Goal: Task Accomplishment & Management: Complete application form

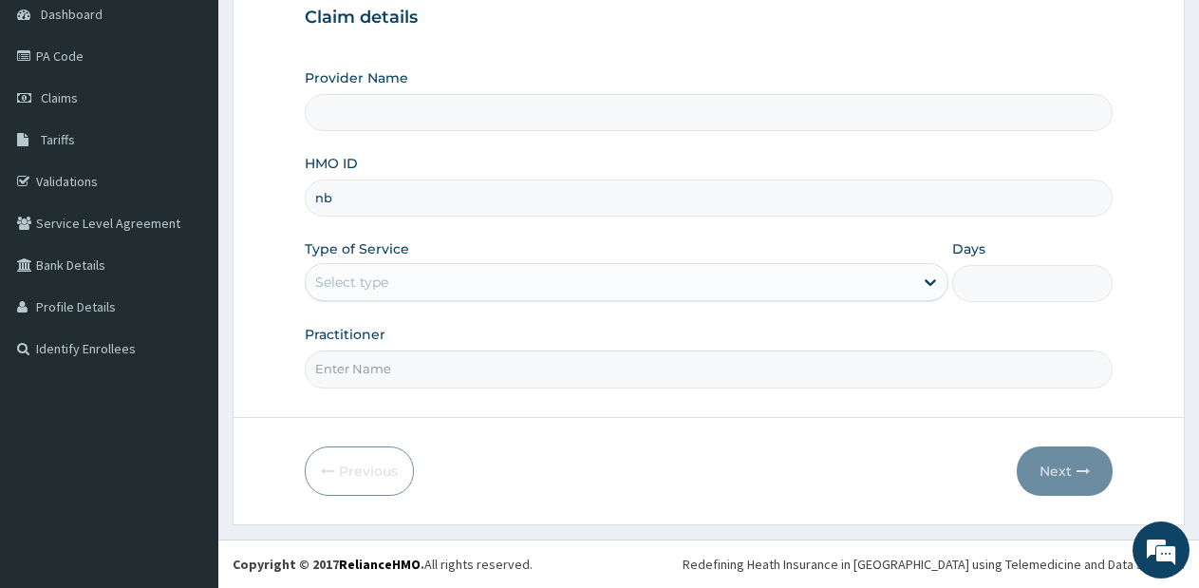
scroll to position [193, 0]
click at [590, 203] on input "nb" at bounding box center [709, 197] width 808 height 37
click at [590, 204] on input "nb" at bounding box center [709, 197] width 808 height 37
type input "NBL/10246/A"
click at [795, 291] on div "Select type" at bounding box center [609, 282] width 607 height 30
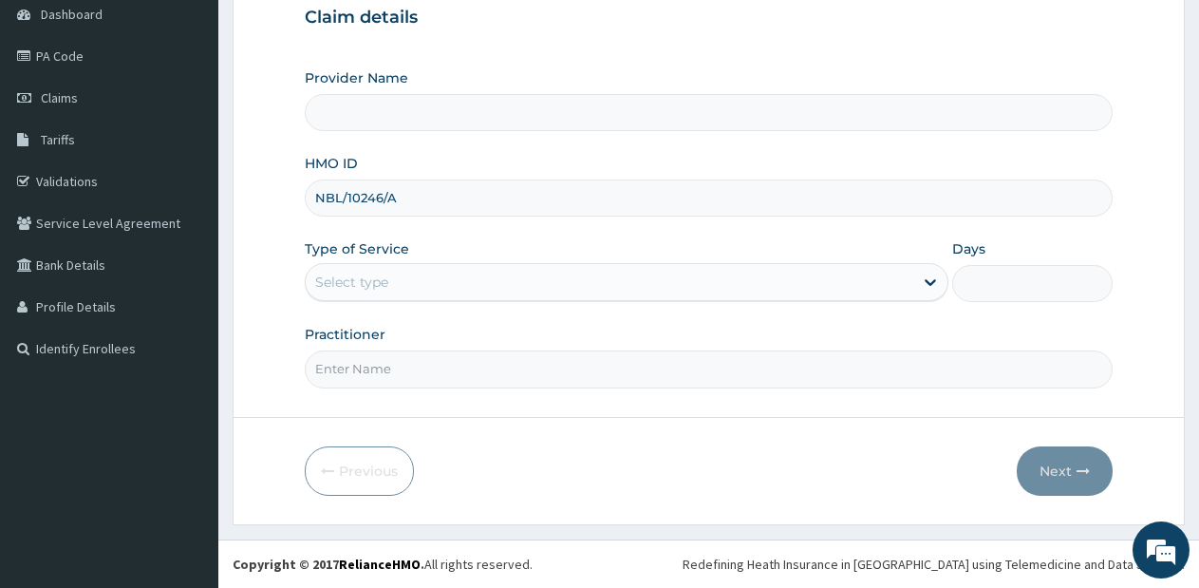
click at [798, 291] on div "Select type" at bounding box center [609, 282] width 607 height 30
click at [916, 276] on div at bounding box center [930, 282] width 34 height 34
click at [910, 286] on div "Select type" at bounding box center [609, 282] width 607 height 30
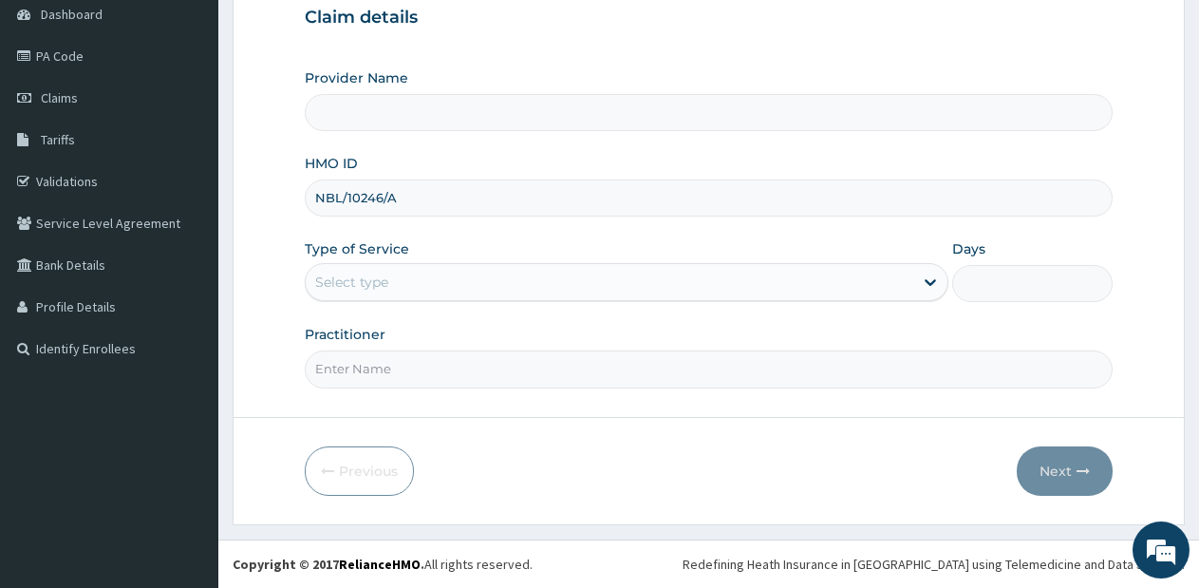
click at [896, 379] on input "Practitioner" at bounding box center [709, 368] width 808 height 37
type input "DR. OLASUNKANMI"
click at [777, 284] on div "Select type" at bounding box center [609, 282] width 607 height 30
click at [783, 286] on div "Select type" at bounding box center [609, 282] width 607 height 30
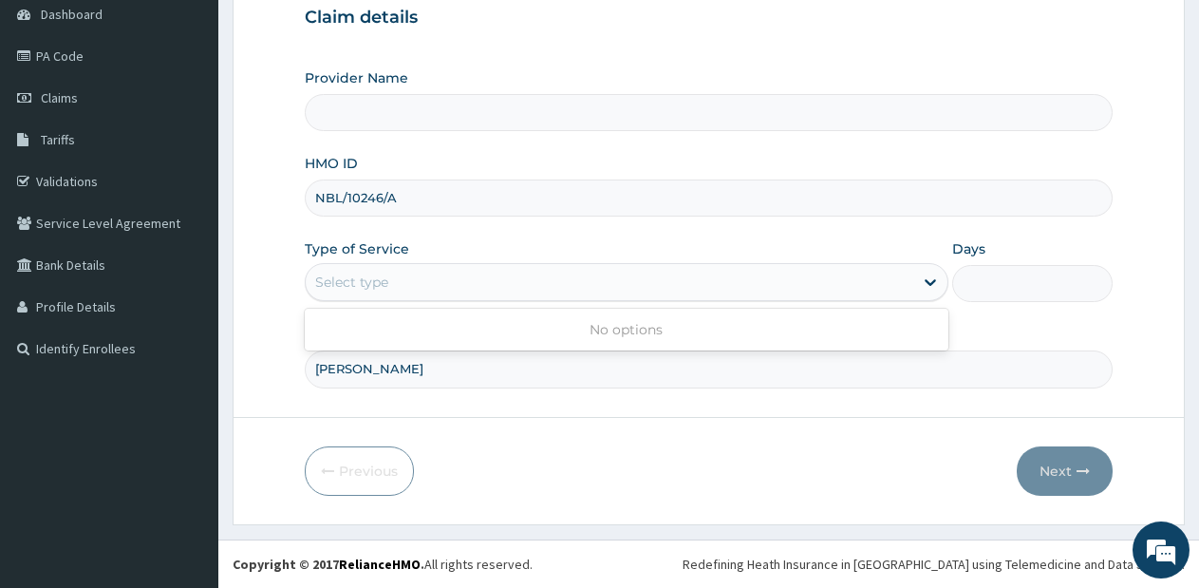
click at [783, 286] on div "Select type" at bounding box center [609, 282] width 607 height 30
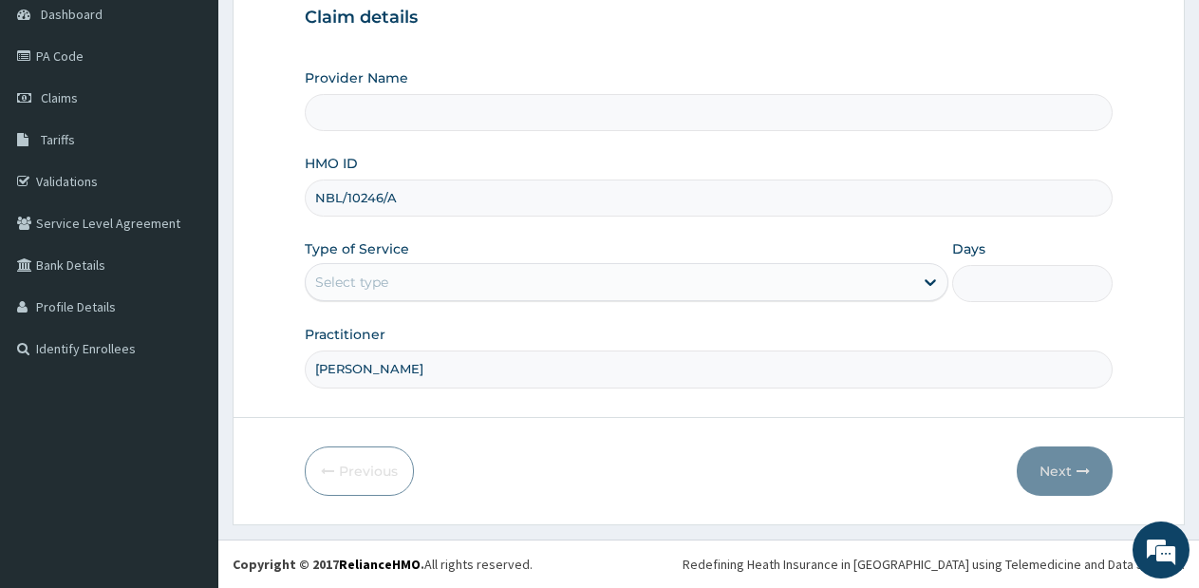
click at [783, 286] on div "Select type" at bounding box center [609, 282] width 607 height 30
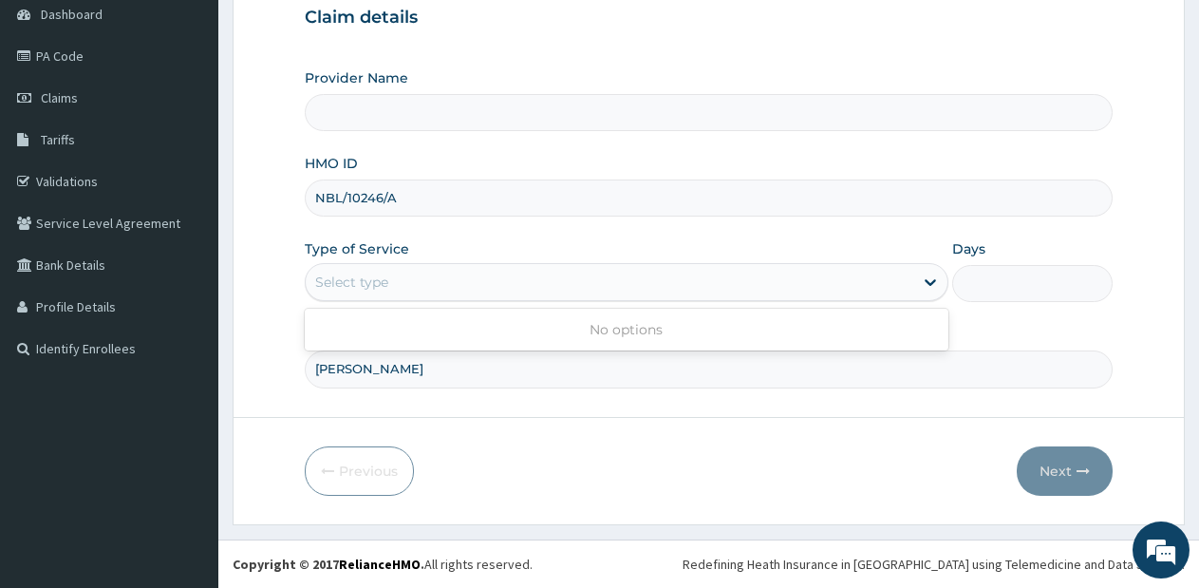
click at [783, 286] on div "Select type" at bounding box center [609, 282] width 607 height 30
click at [783, 287] on div "Select type" at bounding box center [609, 282] width 607 height 30
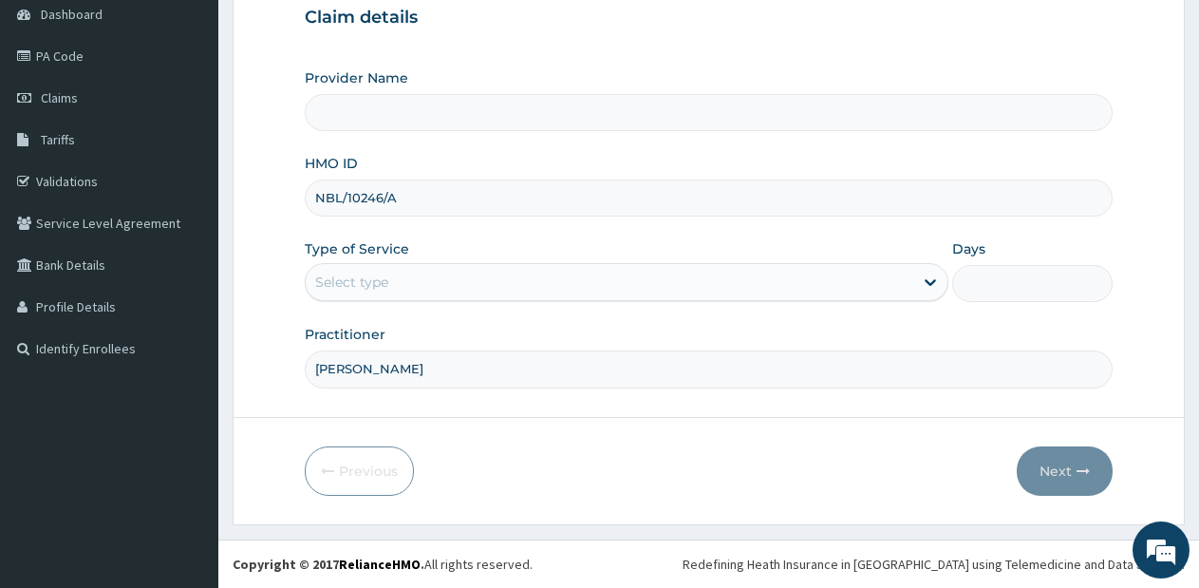
click at [698, 286] on div "Select type" at bounding box center [609, 282] width 607 height 30
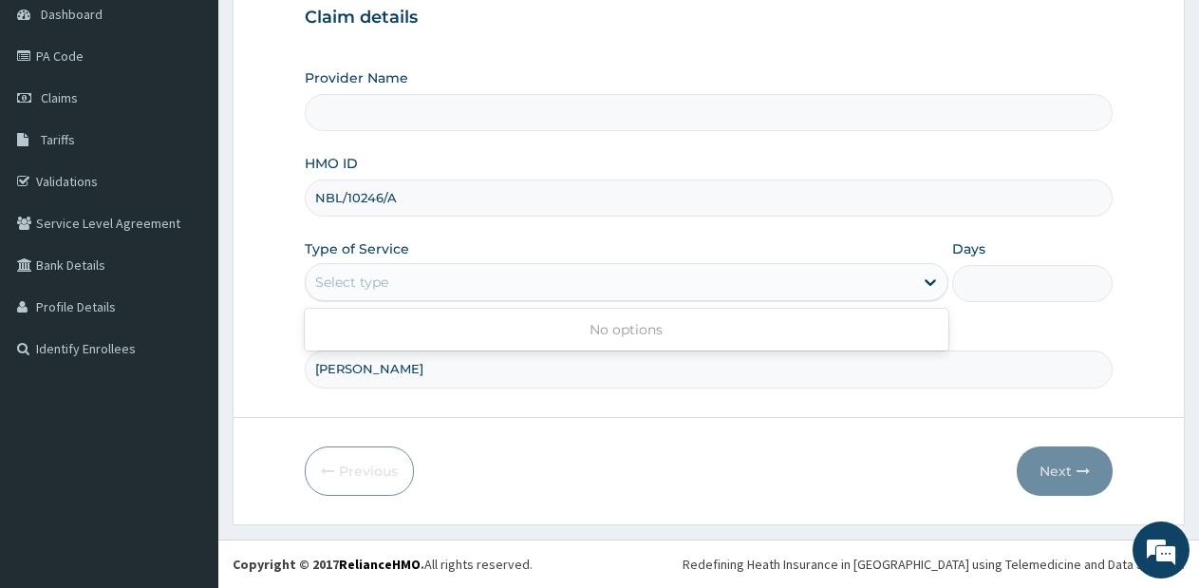
click at [698, 286] on div "Select type" at bounding box center [609, 282] width 607 height 30
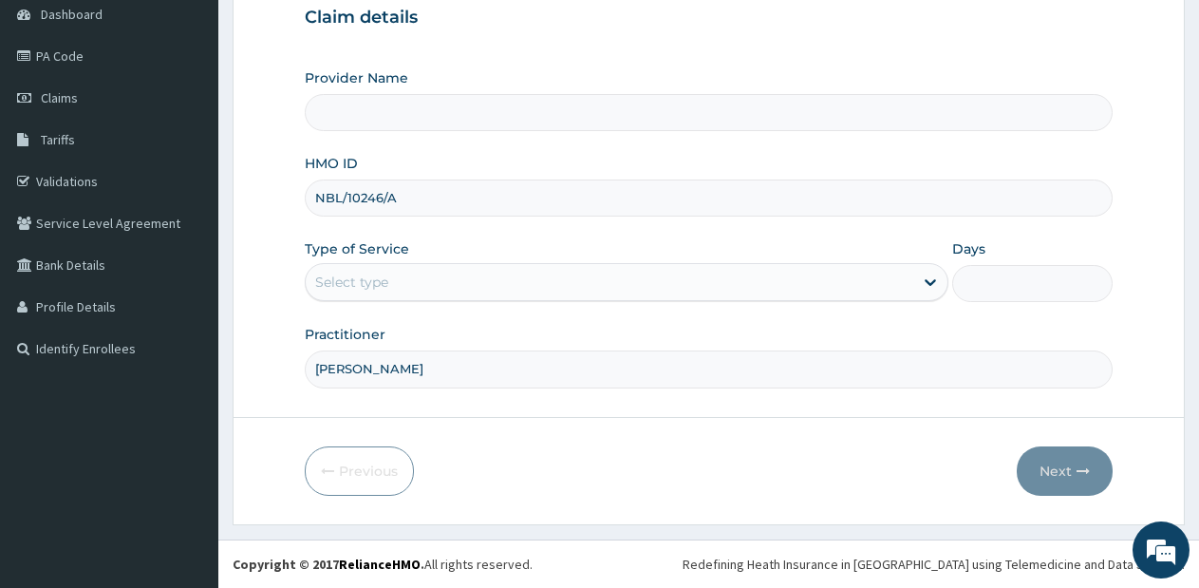
click at [698, 286] on div "Select type" at bounding box center [609, 282] width 607 height 30
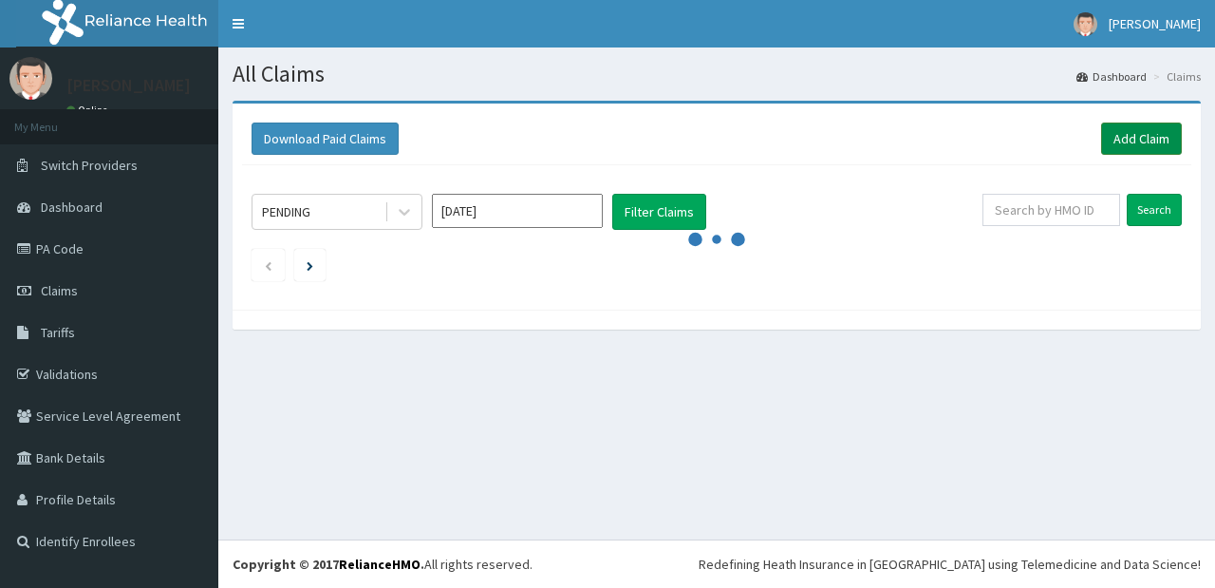
click at [1125, 142] on link "Add Claim" at bounding box center [1141, 138] width 81 height 32
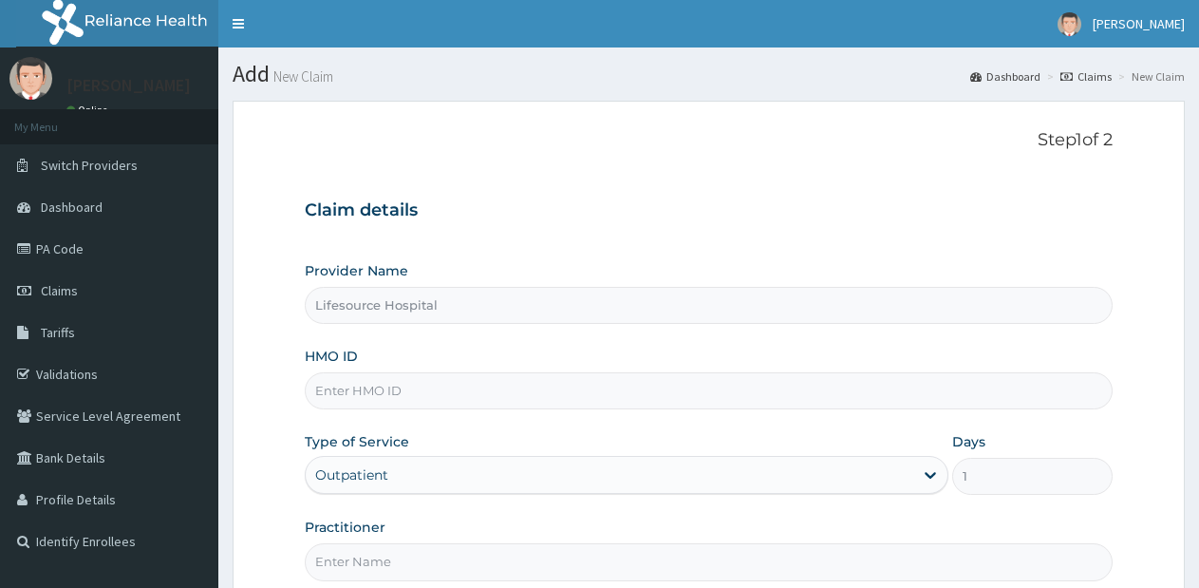
click at [766, 372] on input "HMO ID" at bounding box center [709, 390] width 808 height 37
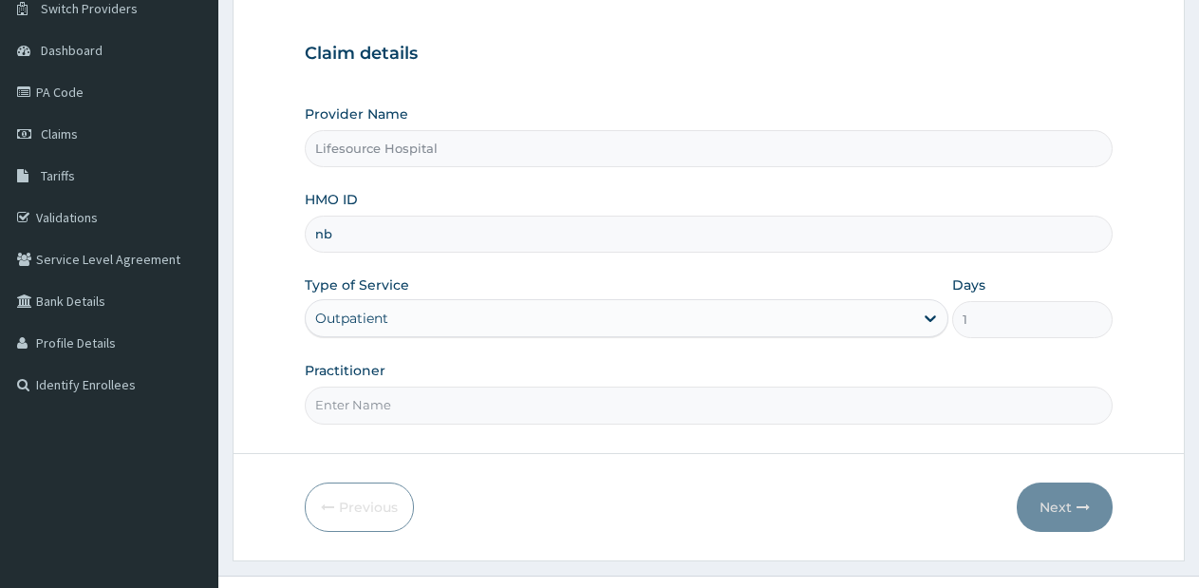
type input "NBL/10246/A"
click at [540, 414] on input "Practitioner" at bounding box center [709, 404] width 808 height 37
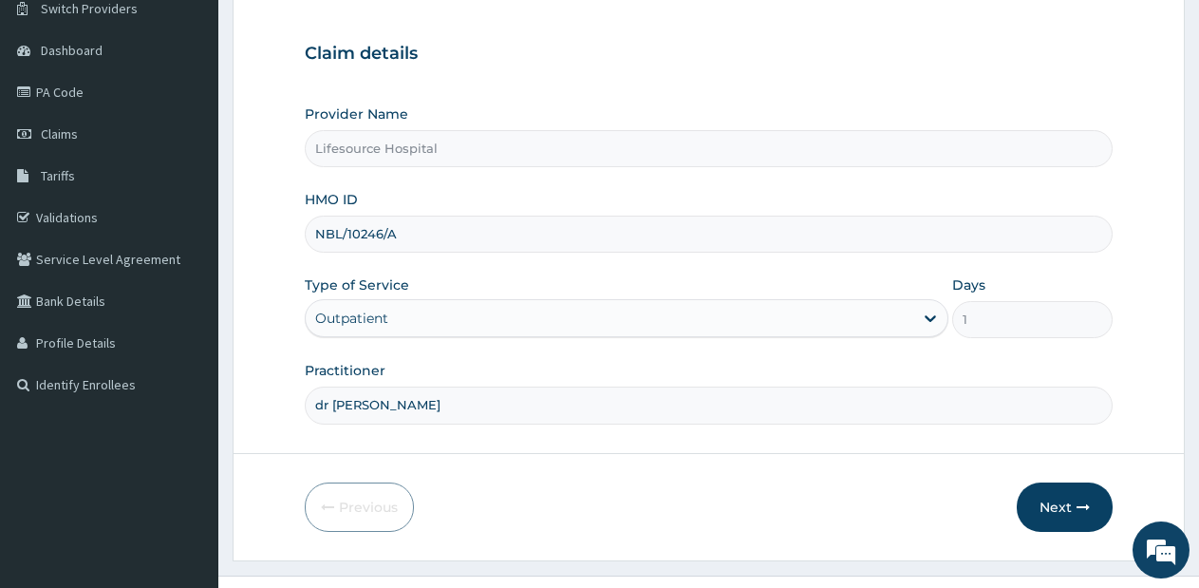
type input "DR OLUWOLE"
click at [1067, 502] on button "Next" at bounding box center [1065, 506] width 96 height 49
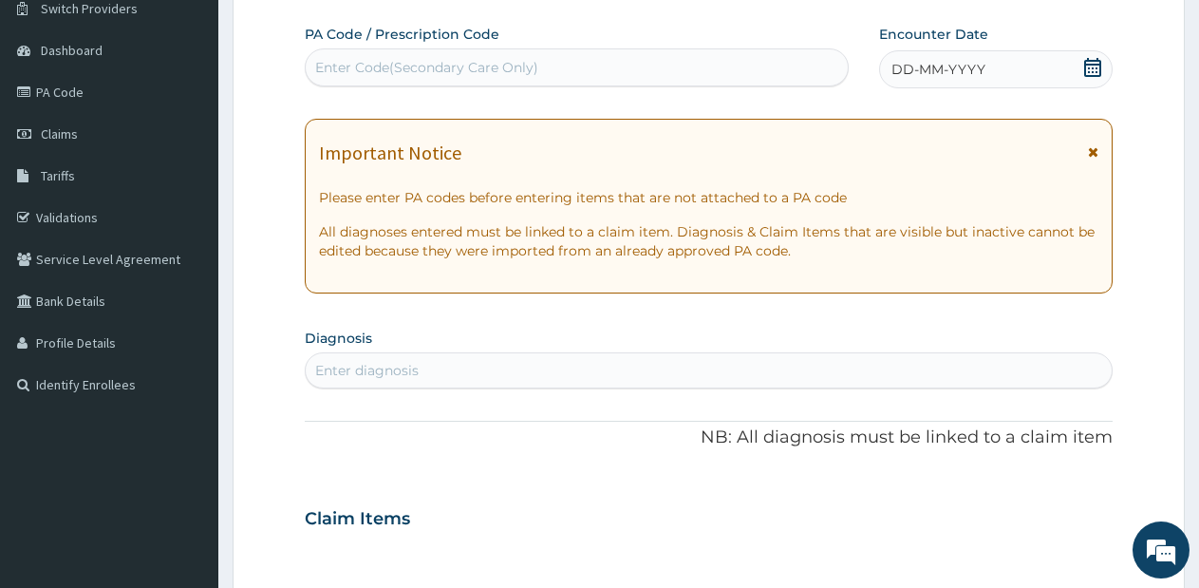
click at [1092, 74] on icon at bounding box center [1092, 67] width 19 height 19
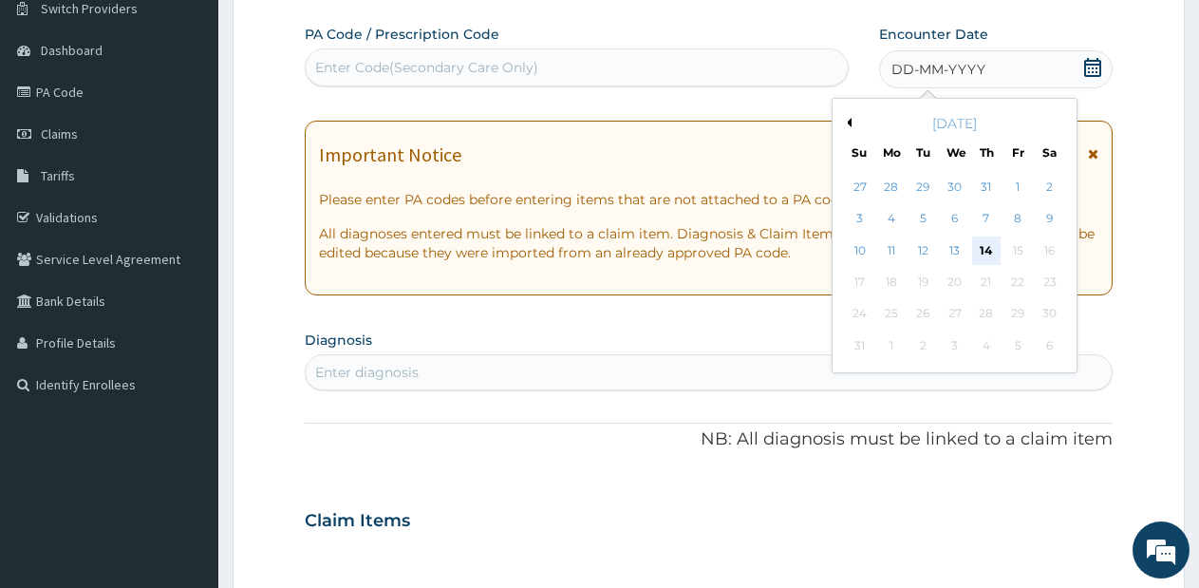
click at [988, 257] on div "14" at bounding box center [986, 250] width 28 height 28
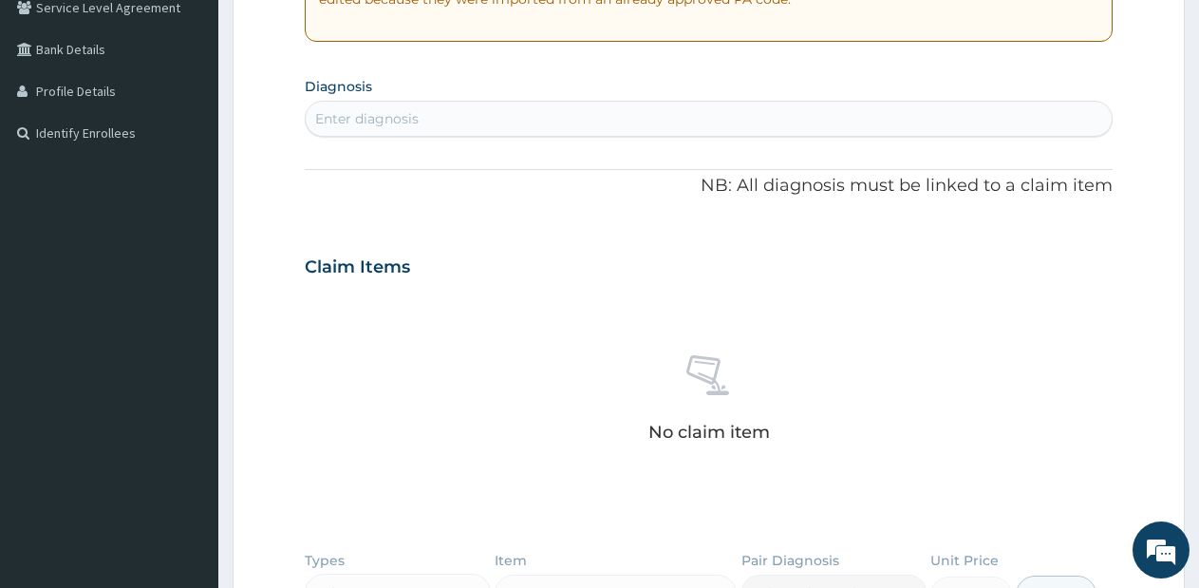
scroll to position [352, 0]
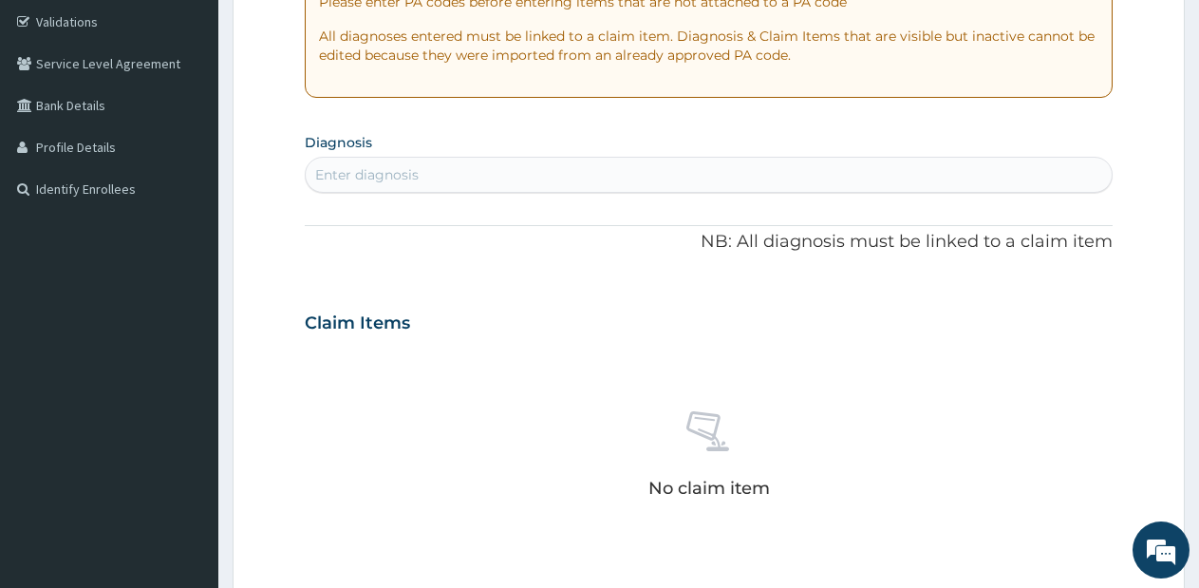
click at [816, 182] on div "Enter diagnosis" at bounding box center [709, 174] width 806 height 30
type input "m"
type input "h"
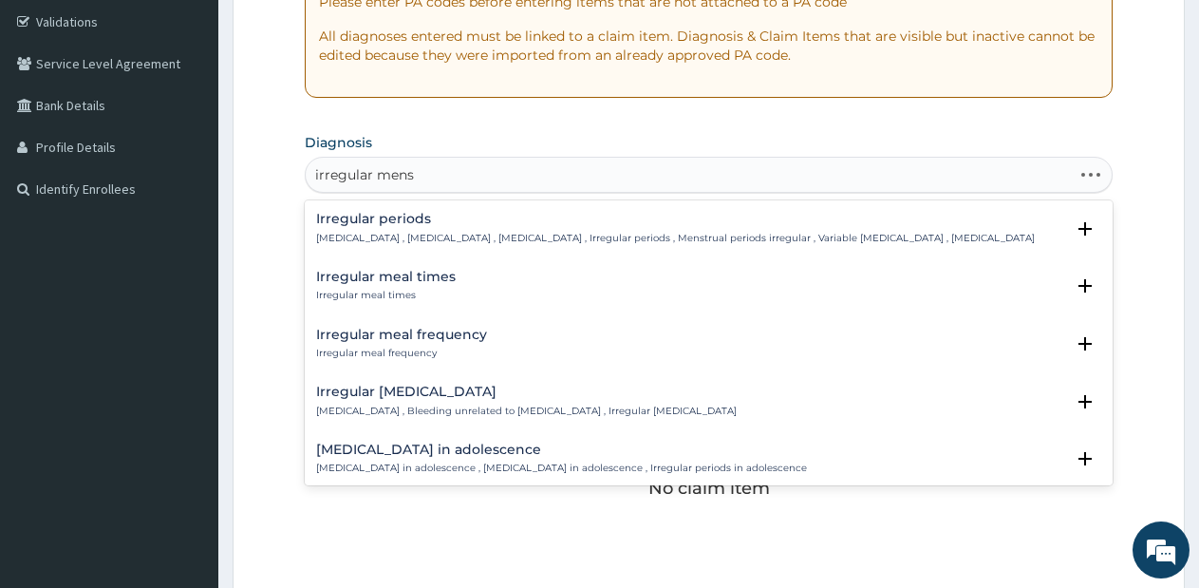
type input "irregular menst"
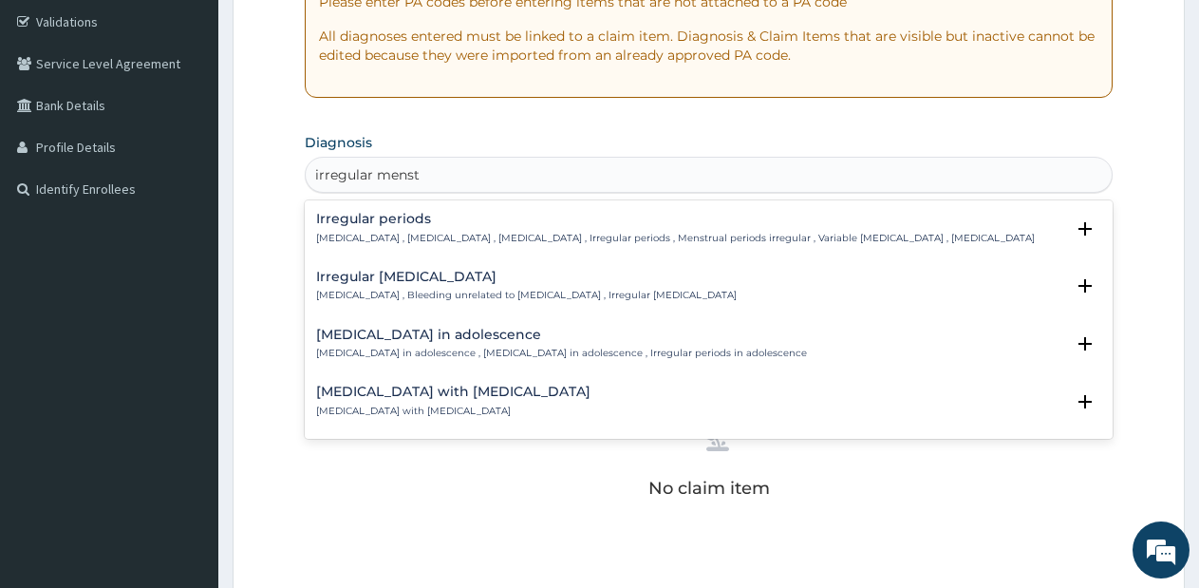
click at [506, 302] on p "Metrorrhagia , Bleeding unrelated to menstrual cycle , Irregular intermenstrual…" at bounding box center [526, 295] width 421 height 13
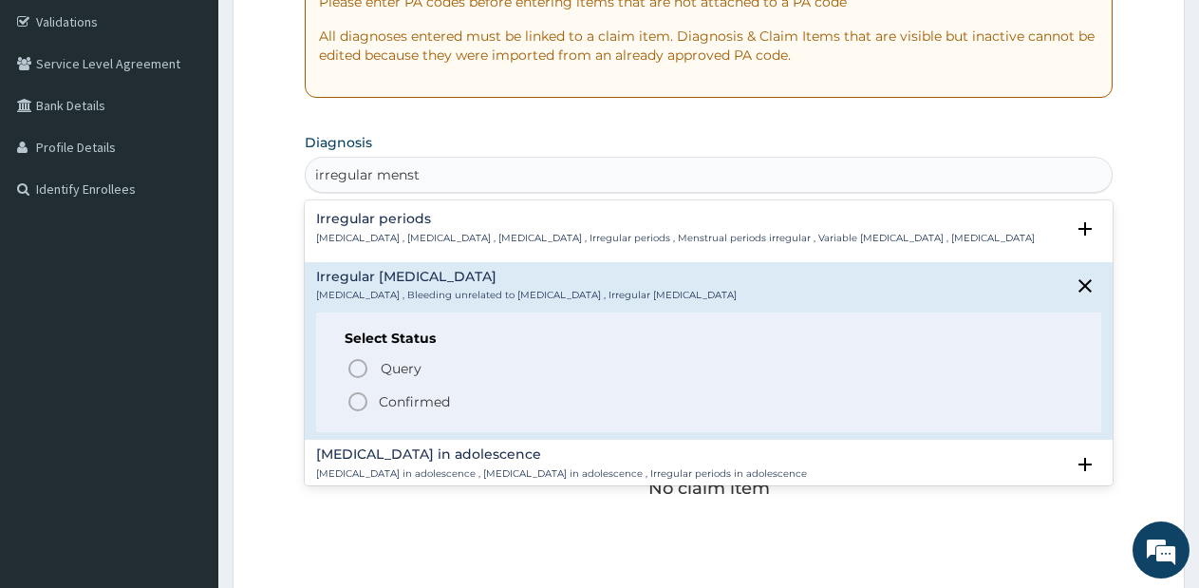
click at [633, 243] on p "Irregular menstrual cycle , Irregular menstrual bleeding , Irregular menstruati…" at bounding box center [675, 238] width 719 height 13
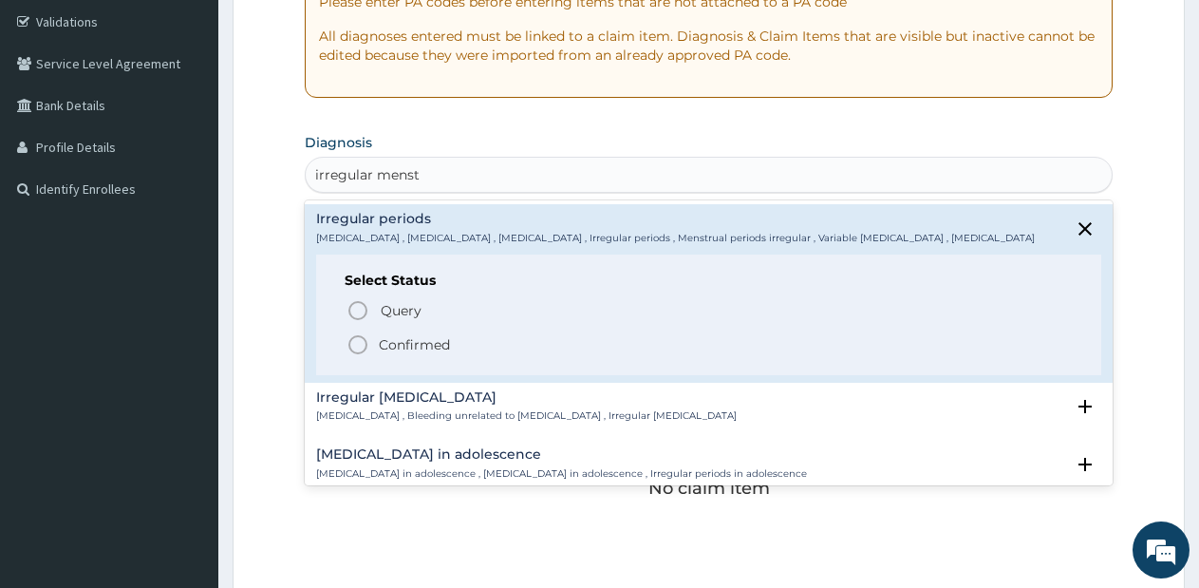
click at [870, 345] on div "Query Query covers suspected (?), Keep in view (kiv), Ruled out (r/o) Confirmed" at bounding box center [709, 326] width 728 height 58
click at [490, 174] on div "irregular menst" at bounding box center [709, 174] width 806 height 30
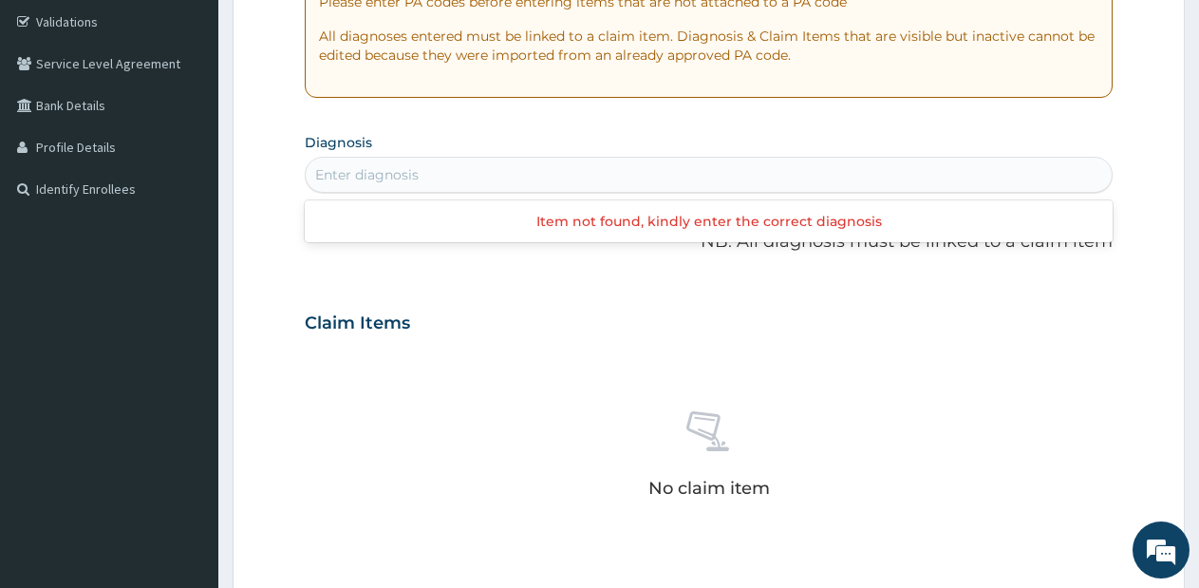
click at [504, 180] on div "Enter diagnosis" at bounding box center [709, 174] width 806 height 30
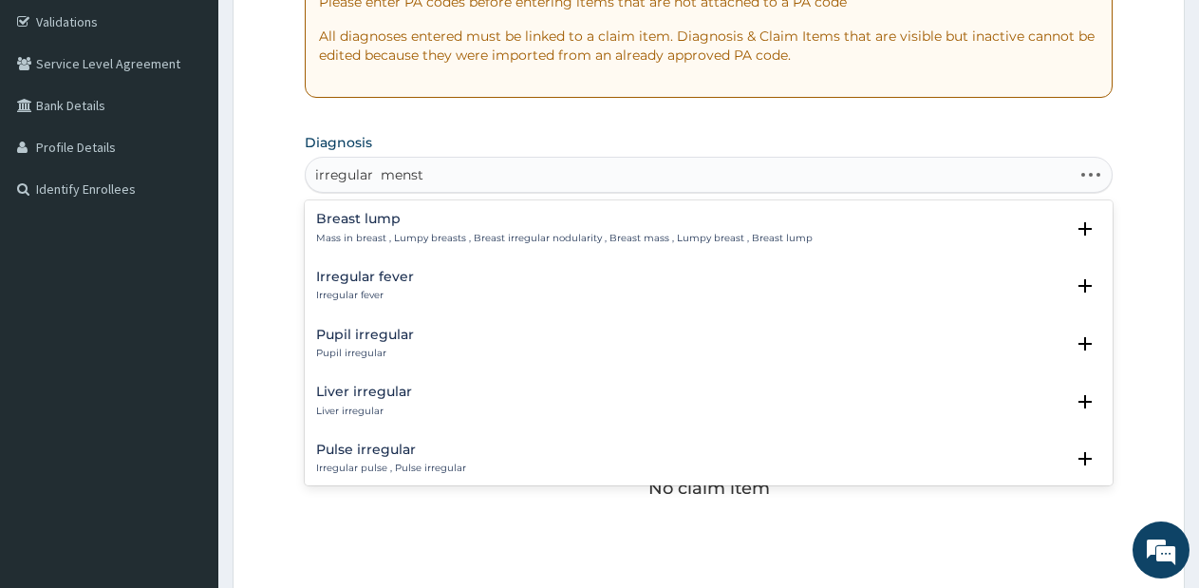
type input "irregular menstr"
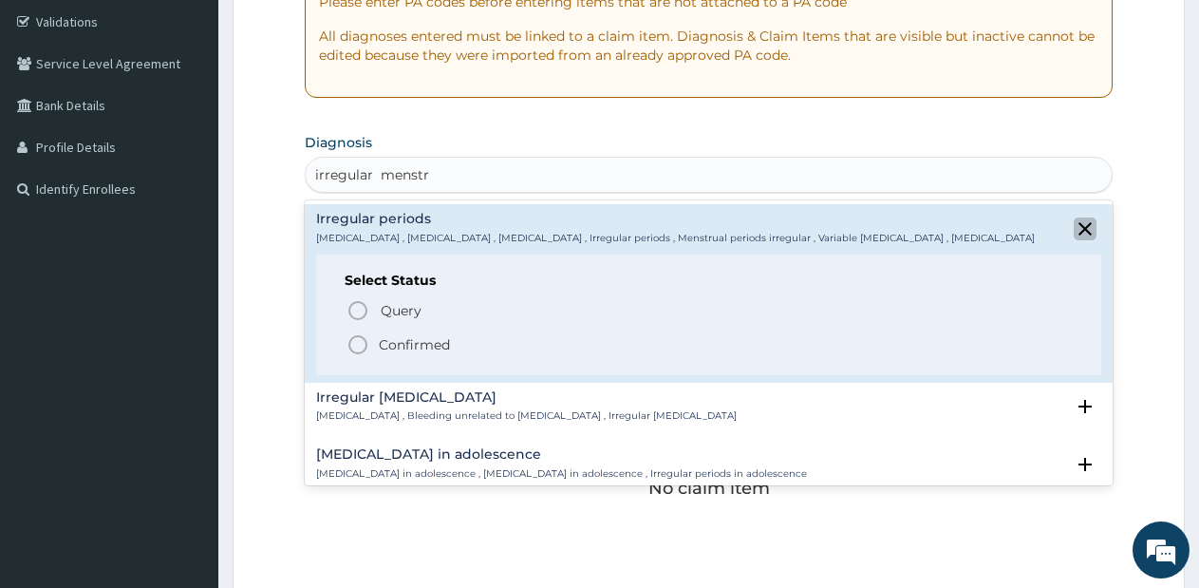
click at [1078, 235] on icon "close select status" at bounding box center [1084, 228] width 13 height 13
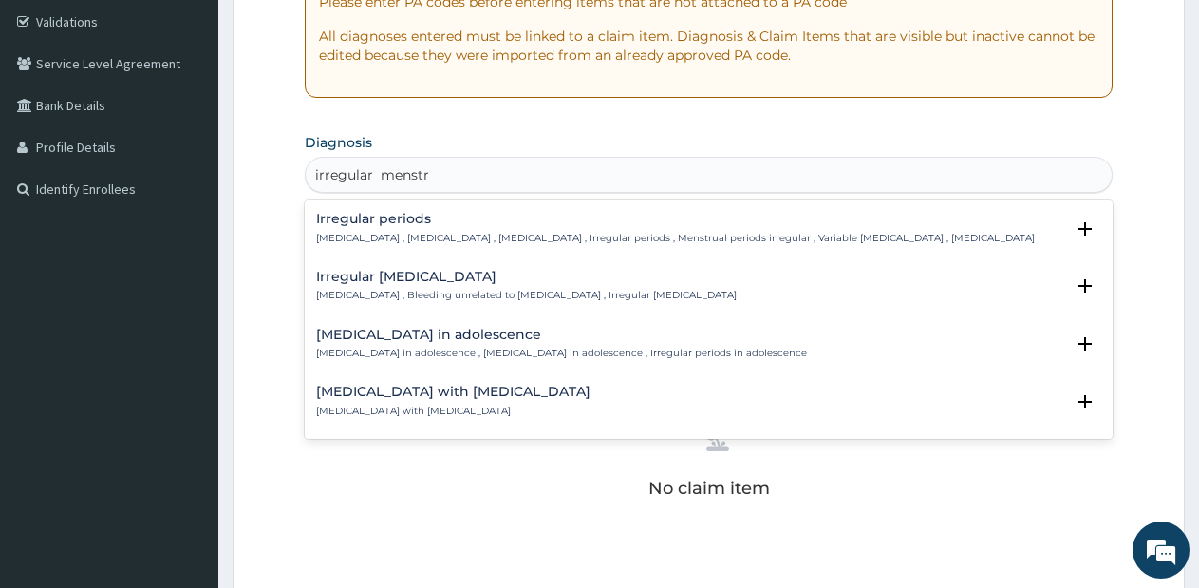
click at [517, 284] on h4 "Irregular intermenstrual bleeding" at bounding box center [526, 277] width 421 height 14
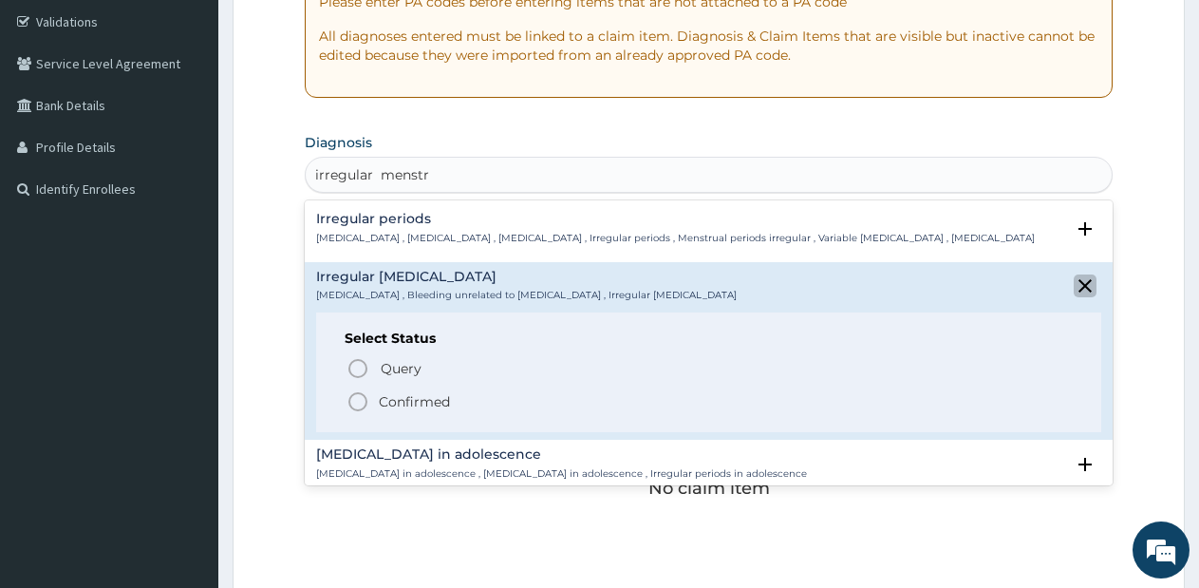
click at [1078, 292] on icon "close select status" at bounding box center [1084, 285] width 13 height 13
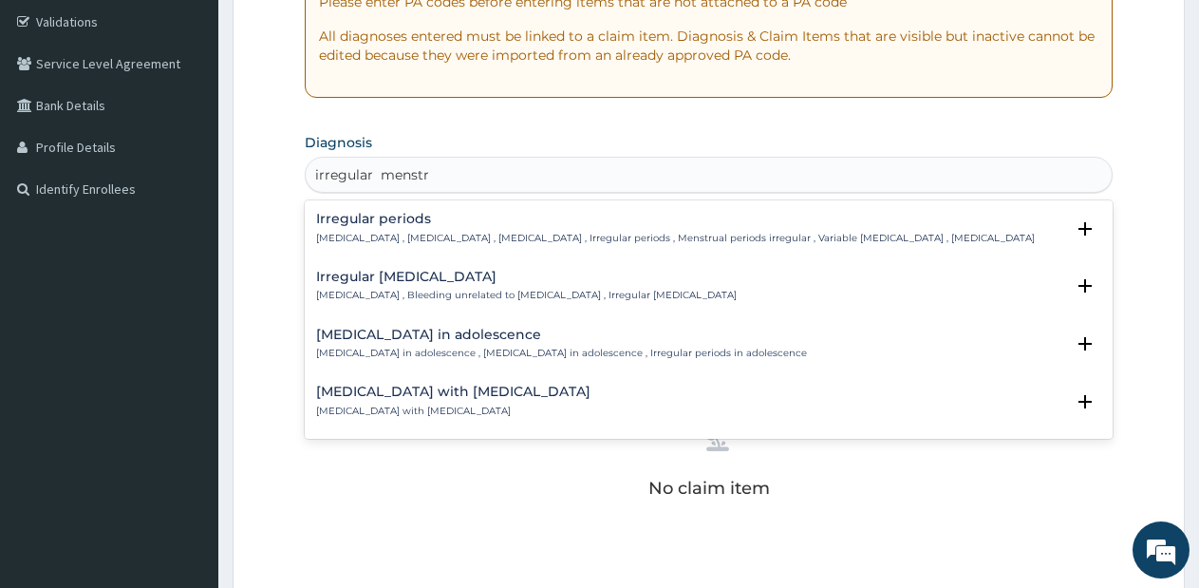
click at [535, 217] on h4 "Irregular periods" at bounding box center [675, 219] width 719 height 14
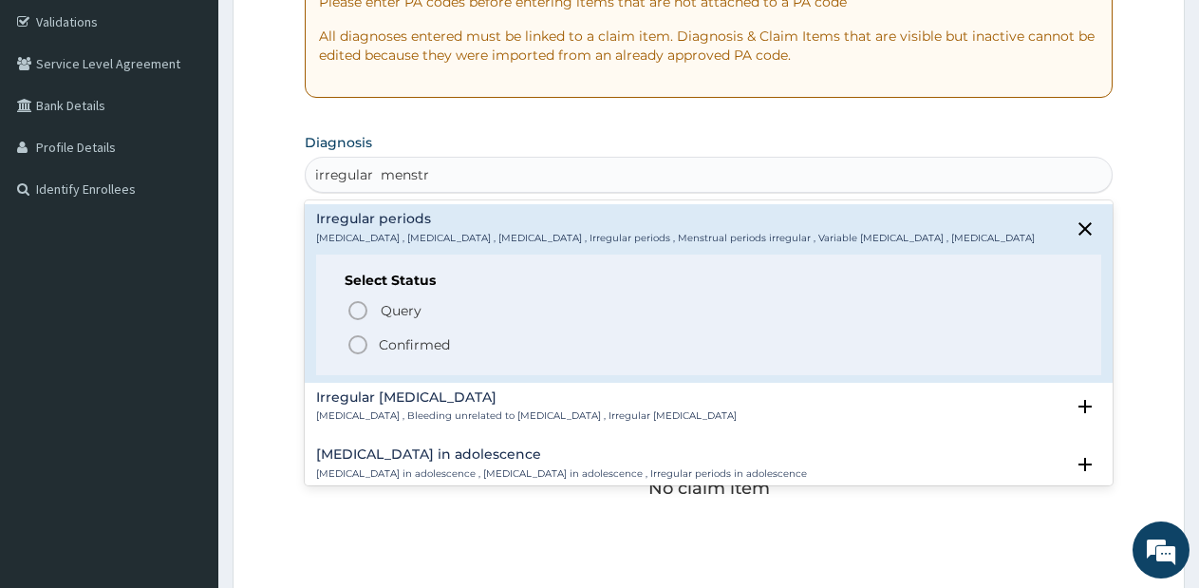
click at [356, 355] on icon "status option filled" at bounding box center [358, 344] width 23 height 23
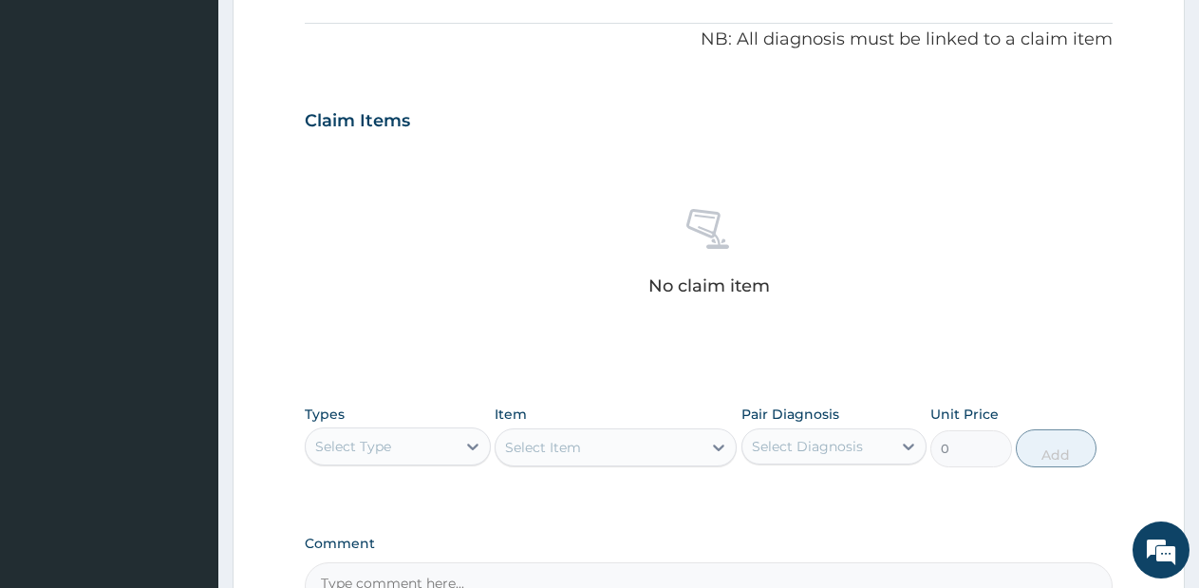
scroll to position [710, 0]
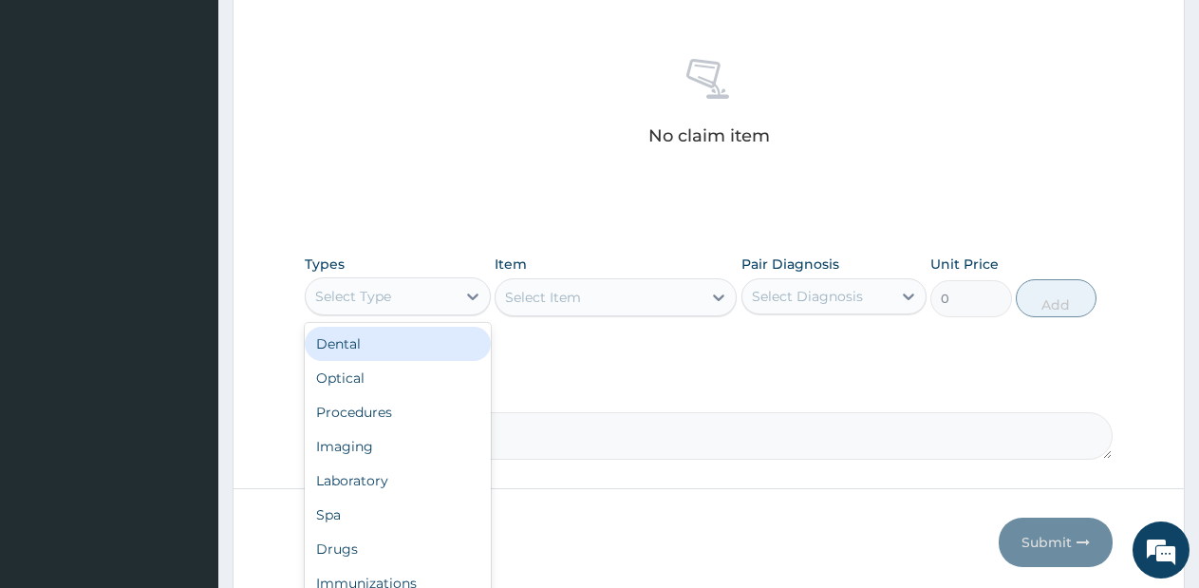
click at [449, 289] on div "Select Type" at bounding box center [381, 296] width 150 height 30
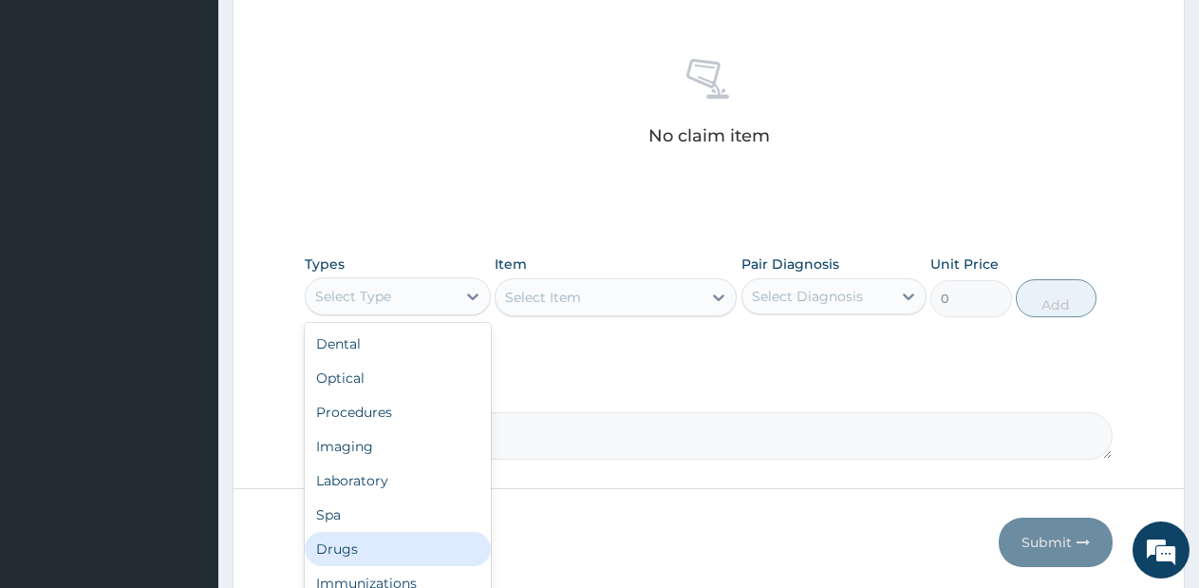
click at [354, 549] on div "Drugs" at bounding box center [398, 549] width 186 height 34
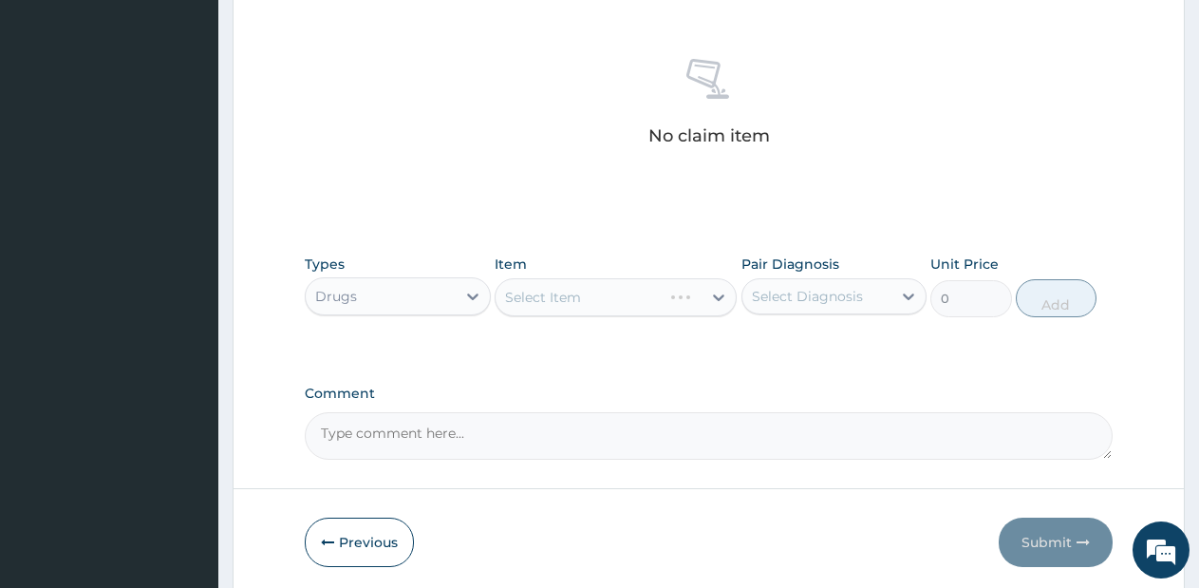
click at [665, 281] on div "Select Item" at bounding box center [616, 297] width 242 height 38
click at [685, 300] on div "Select Item" at bounding box center [616, 297] width 242 height 38
click at [678, 305] on div "Select Item" at bounding box center [599, 297] width 206 height 30
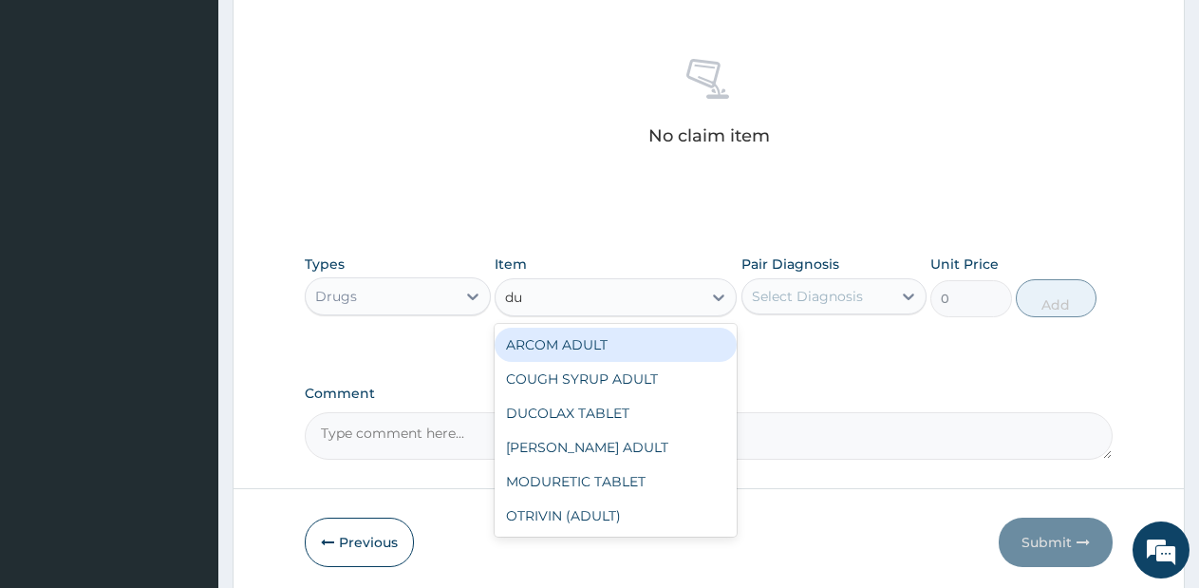
type input "du"
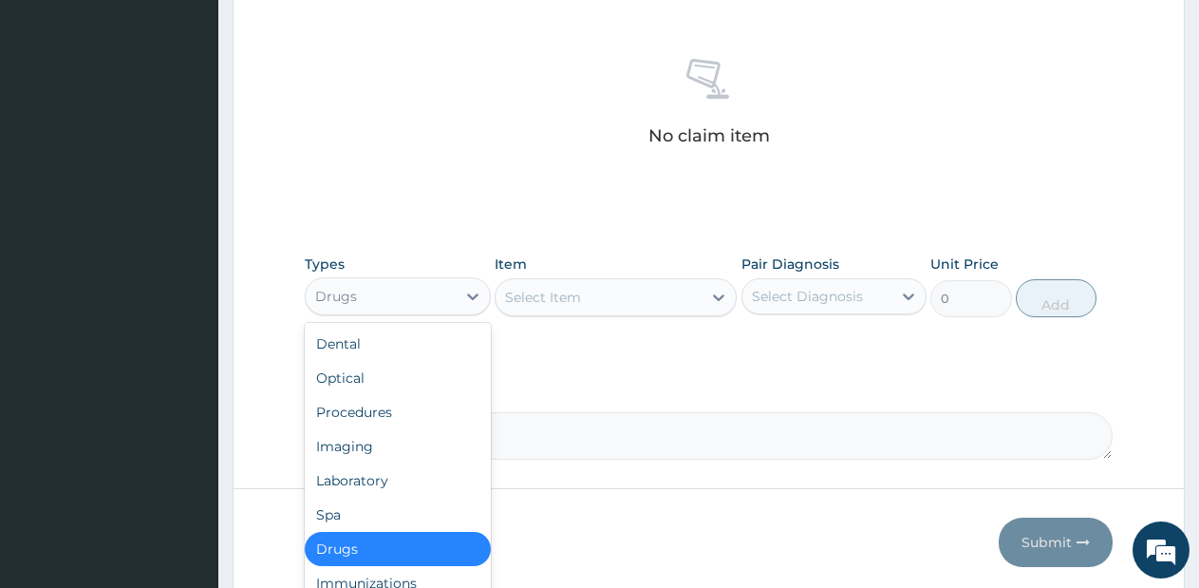
click at [435, 283] on div "Drugs" at bounding box center [381, 296] width 150 height 30
click at [399, 429] on div "Imaging" at bounding box center [398, 446] width 186 height 34
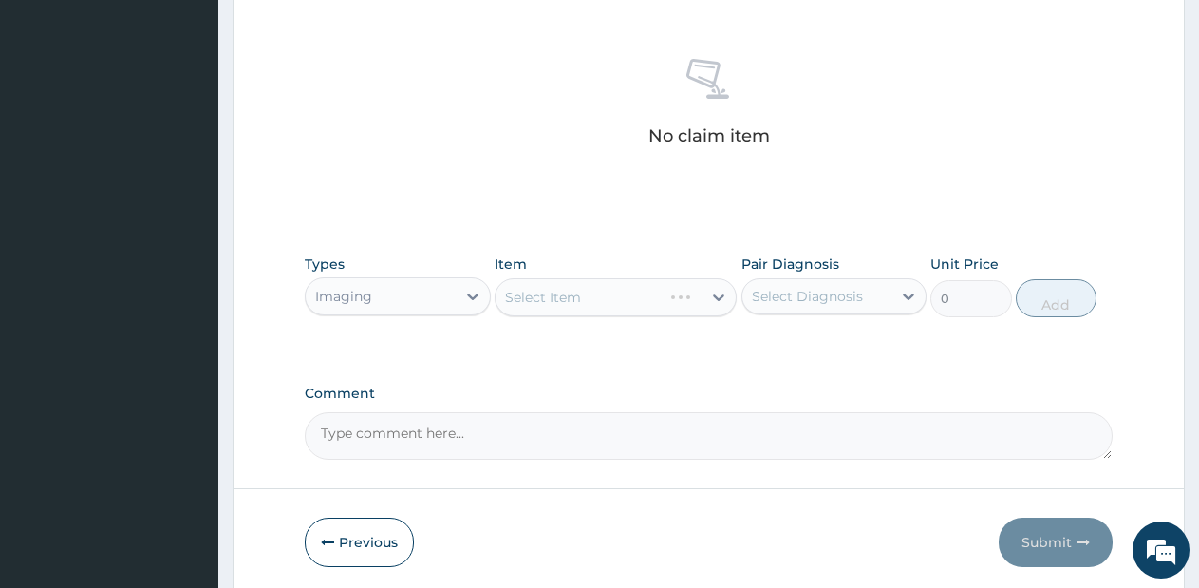
click at [682, 312] on div "Select Item" at bounding box center [616, 297] width 242 height 38
click at [662, 305] on div "Select Item" at bounding box center [579, 297] width 166 height 30
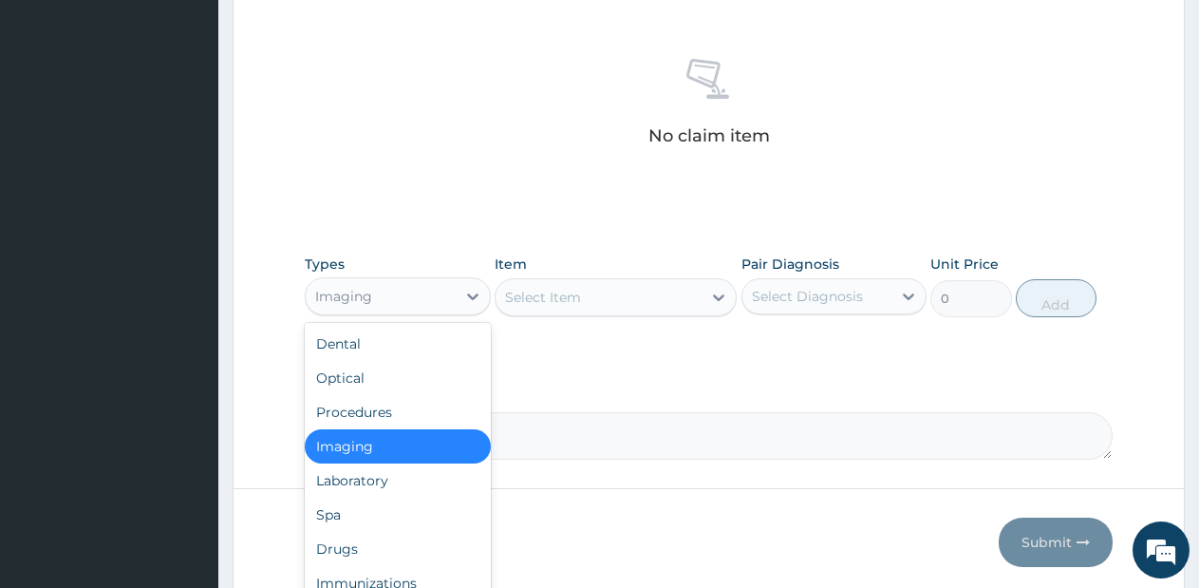
click at [384, 310] on div "Imaging" at bounding box center [381, 296] width 150 height 30
click at [357, 554] on div "Drugs" at bounding box center [398, 549] width 186 height 34
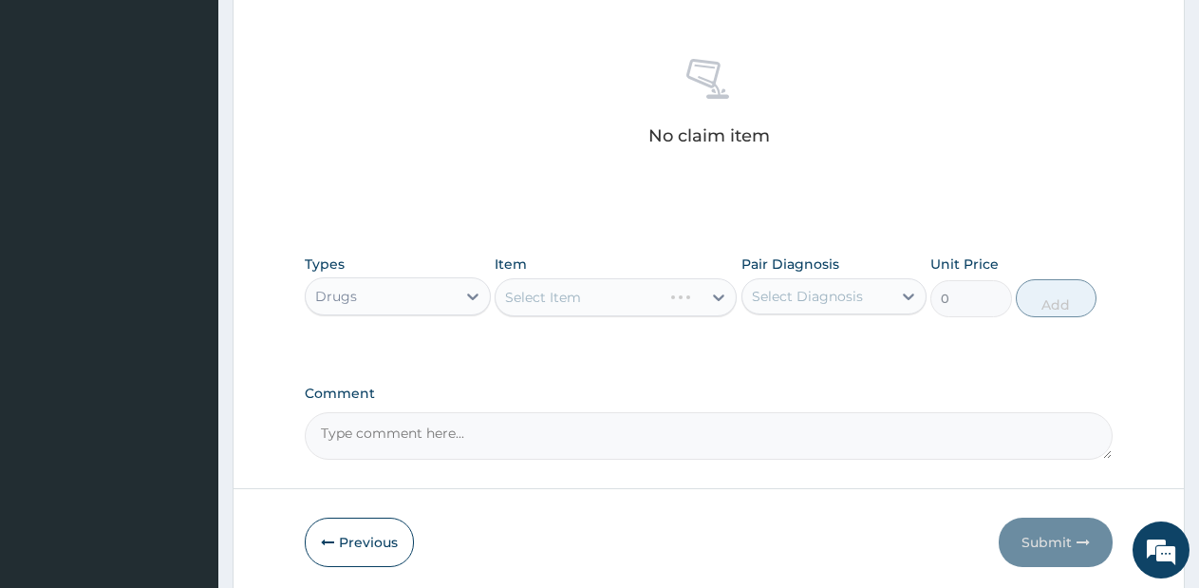
click at [668, 315] on div "Select Item" at bounding box center [616, 297] width 242 height 38
click at [672, 292] on div "Select Item" at bounding box center [616, 297] width 242 height 38
click at [675, 303] on div "Select Item" at bounding box center [599, 297] width 206 height 30
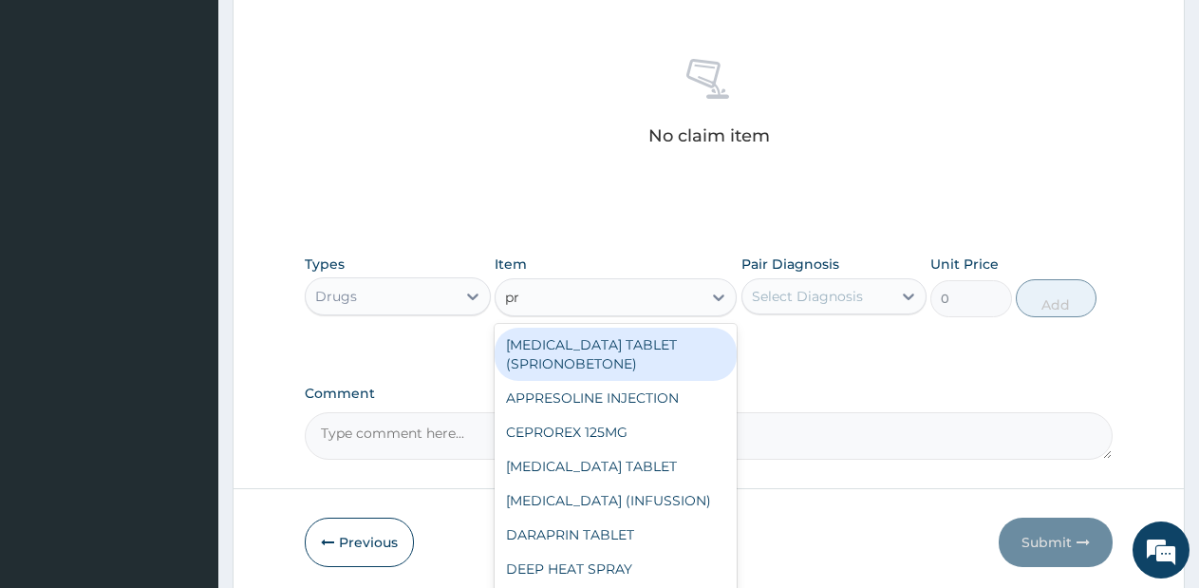
type input "pre"
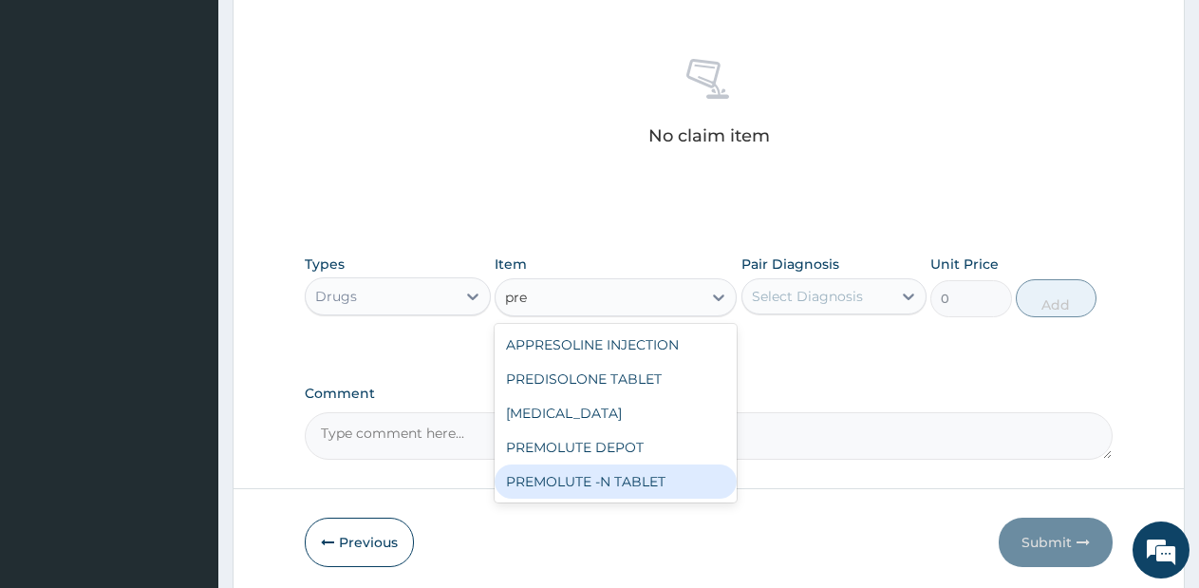
click at [615, 480] on div "PREMOLUTE -N TABLET" at bounding box center [616, 481] width 242 height 34
type input "213.75"
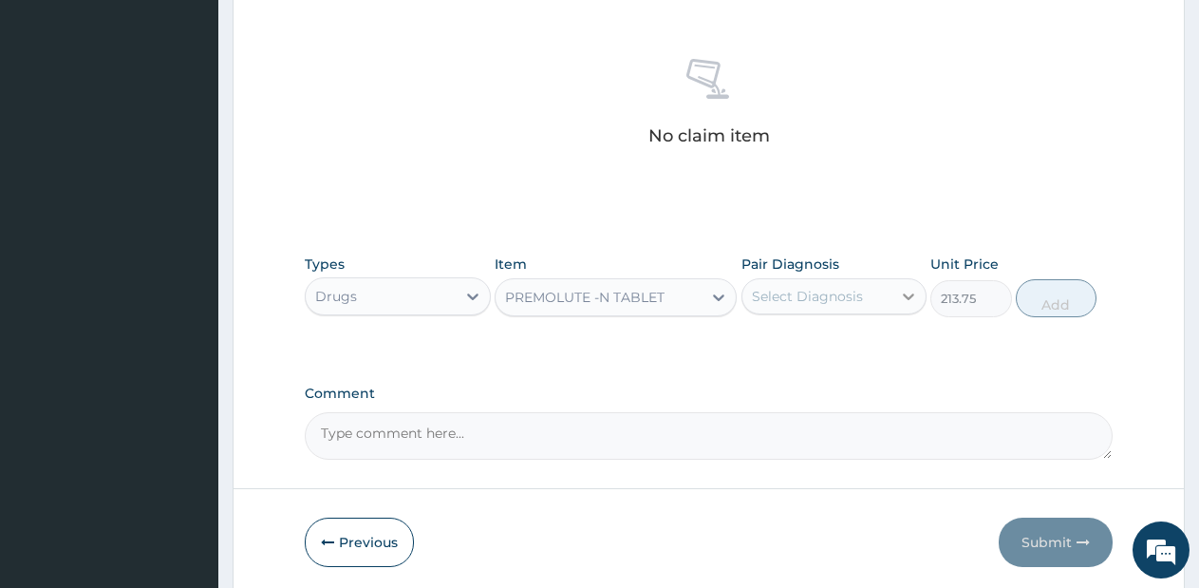
click at [893, 301] on div at bounding box center [908, 296] width 34 height 34
click at [872, 338] on label "Irregular periods" at bounding box center [830, 342] width 115 height 19
checkbox input "true"
click at [1052, 302] on button "Add" at bounding box center [1056, 298] width 81 height 38
type input "0"
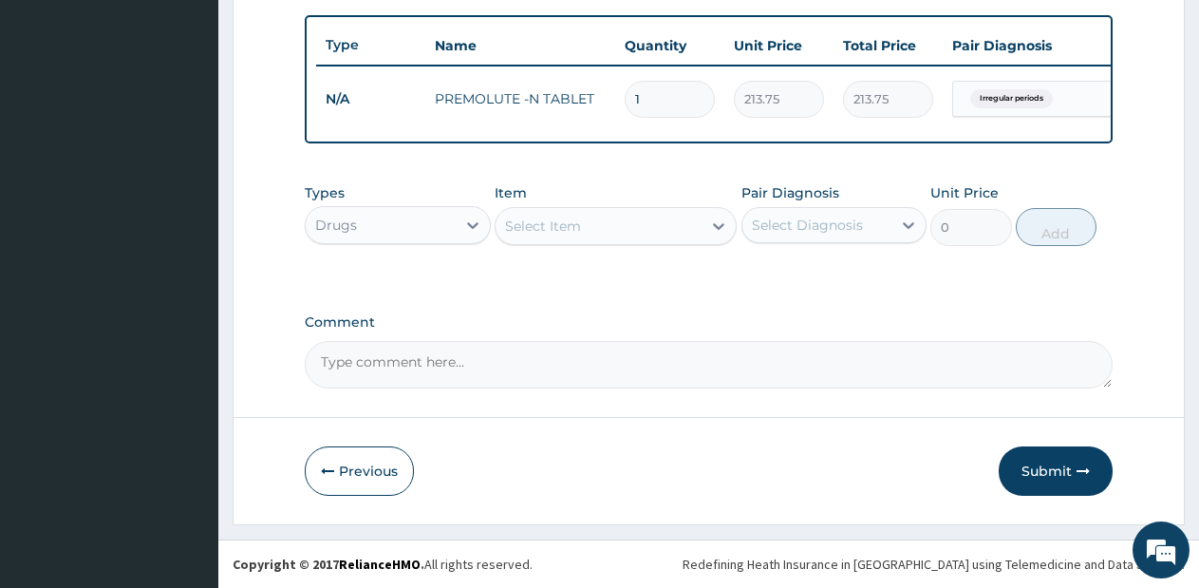
scroll to position [707, 0]
click at [662, 81] on input "1" at bounding box center [670, 99] width 90 height 37
type input "14"
type input "2992.50"
type input "14"
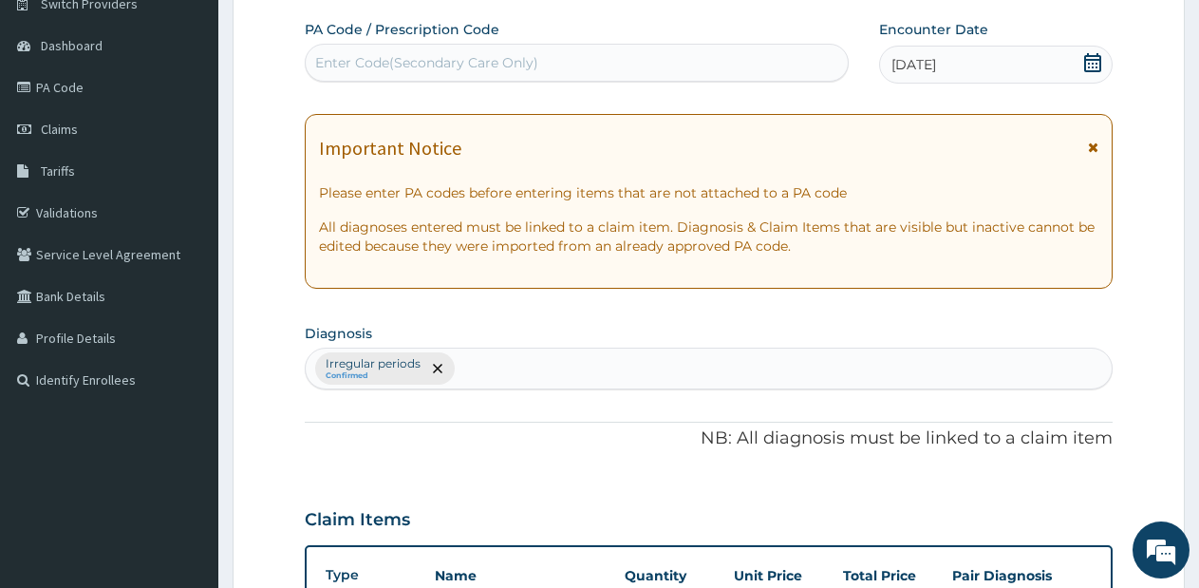
scroll to position [146, 0]
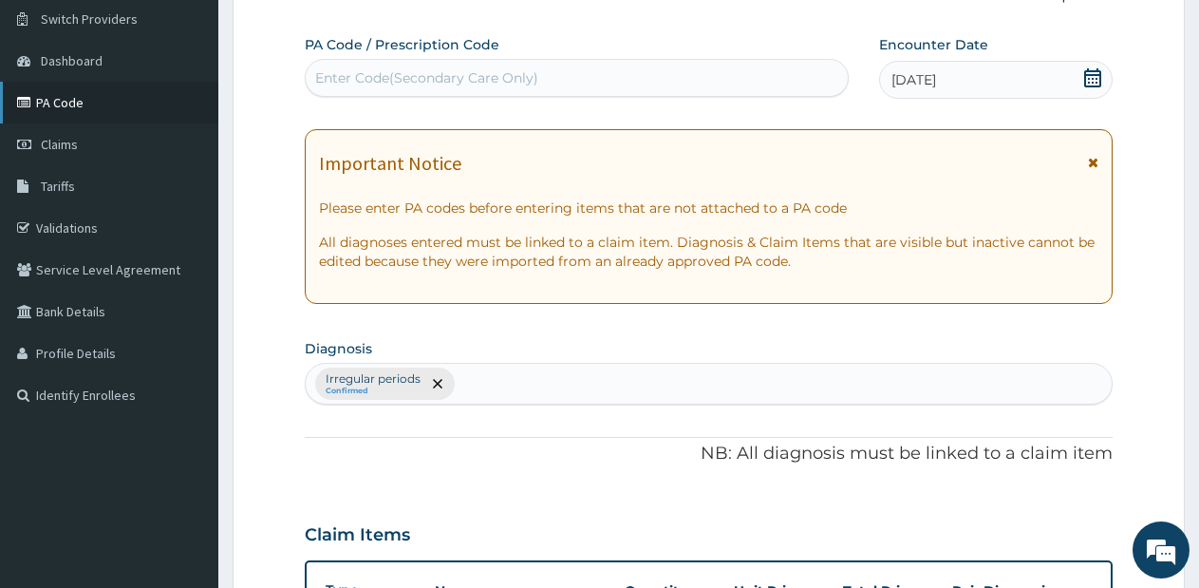
click at [79, 101] on link "PA Code" at bounding box center [109, 103] width 218 height 42
